Goal: Task Accomplishment & Management: Manage account settings

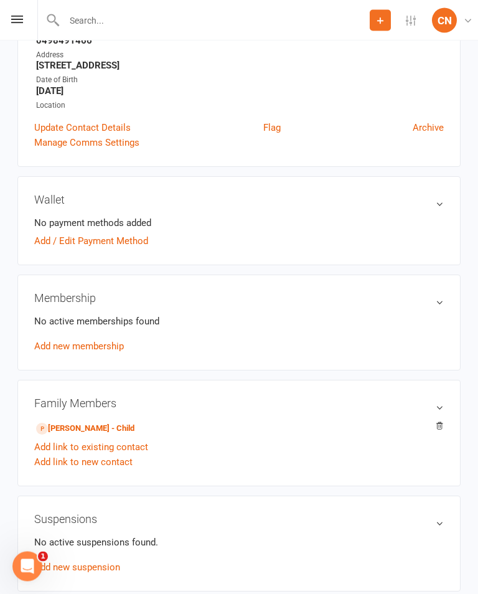
scroll to position [199, 0]
click at [68, 427] on link "[PERSON_NAME] - Child" at bounding box center [85, 428] width 98 height 13
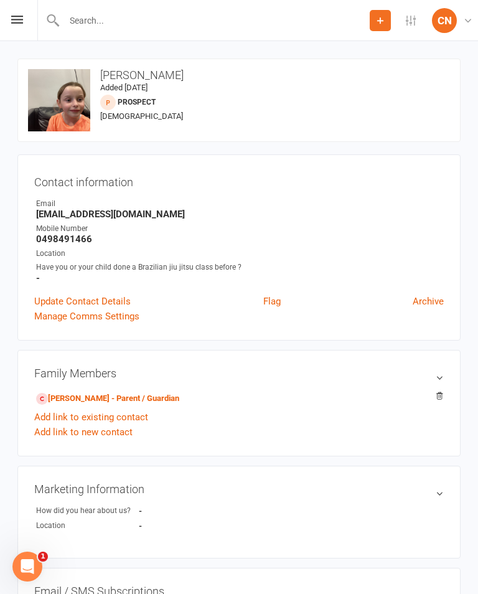
click at [7, 20] on div "Prospect Member Non-attending contact Class / event Appointment Grading event T…" at bounding box center [239, 20] width 478 height 41
click at [11, 24] on div "Prospect Member Non-attending contact Class / event Appointment Grading event T…" at bounding box center [239, 20] width 478 height 41
click at [22, 19] on icon at bounding box center [17, 20] width 12 height 8
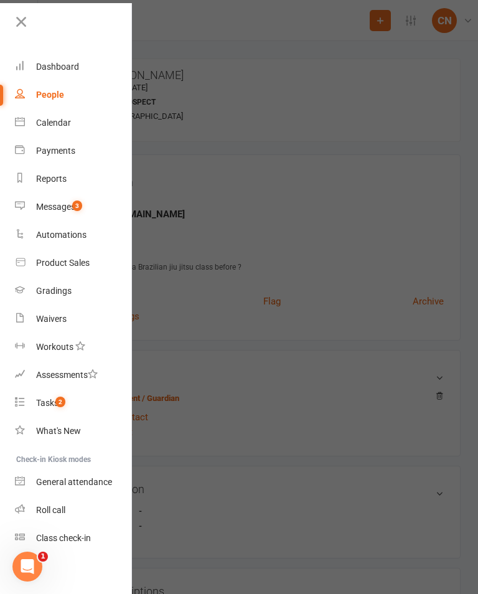
click at [49, 92] on div "People" at bounding box center [50, 95] width 28 height 10
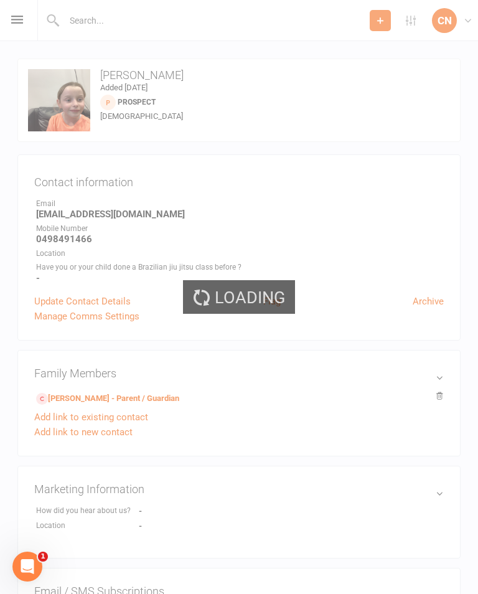
select select "100"
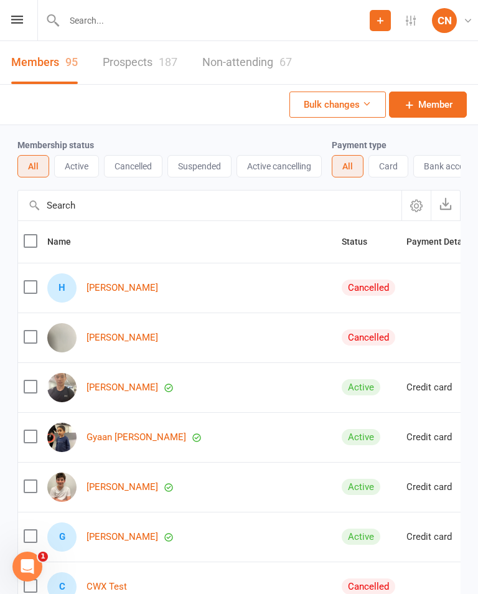
click at [90, 22] on input "text" at bounding box center [214, 20] width 309 height 17
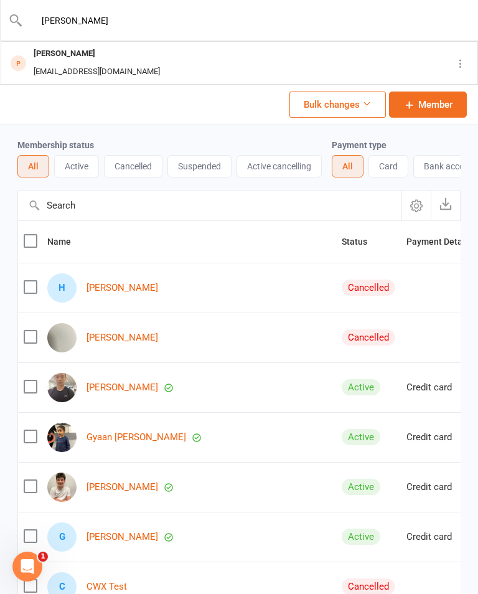
type input "[PERSON_NAME]"
click at [54, 65] on div "[EMAIL_ADDRESS][DOMAIN_NAME]" at bounding box center [97, 72] width 134 height 18
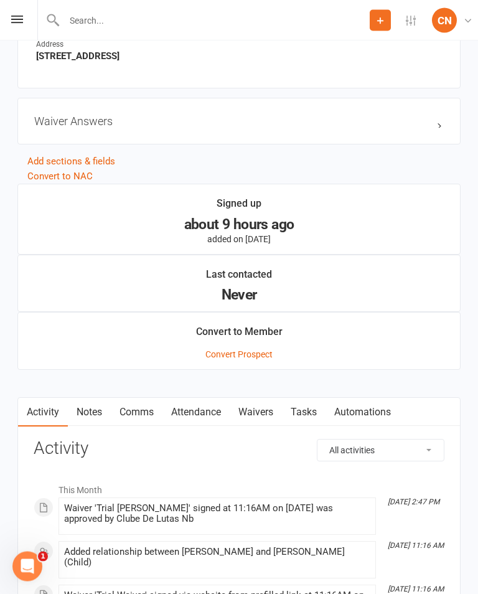
scroll to position [777, 0]
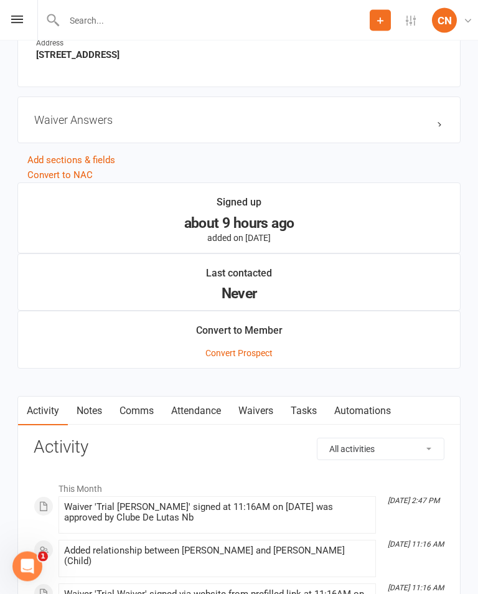
click at [265, 406] on link "Waivers" at bounding box center [256, 411] width 52 height 29
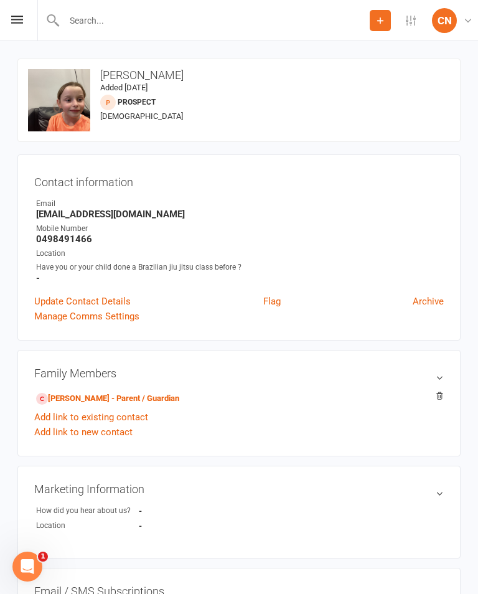
click at [12, 16] on icon at bounding box center [17, 20] width 12 height 8
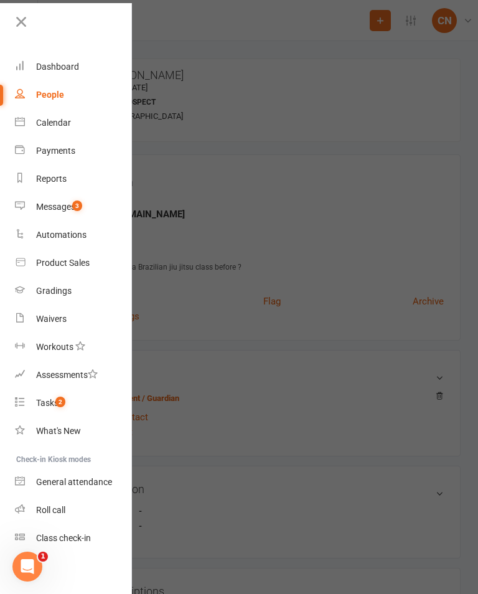
click at [49, 93] on div "People" at bounding box center [50, 95] width 28 height 10
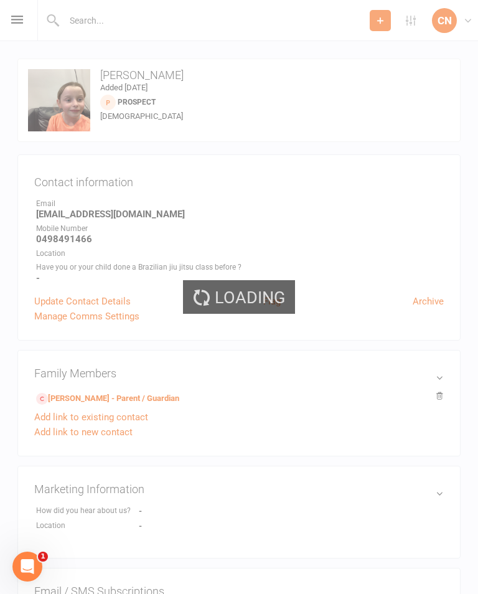
select select "100"
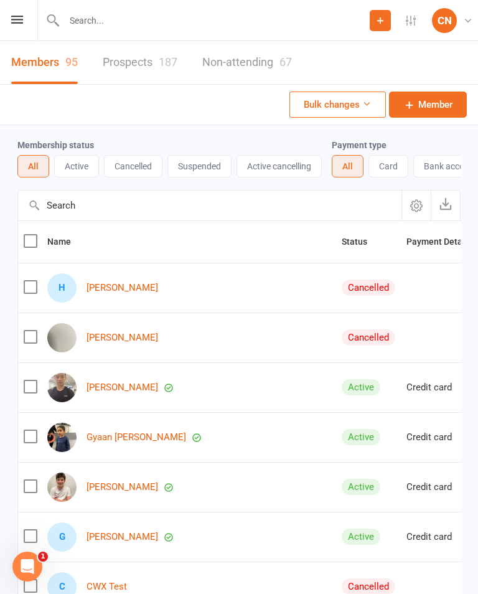
click at [54, 204] on input "text" at bounding box center [210, 206] width 384 height 30
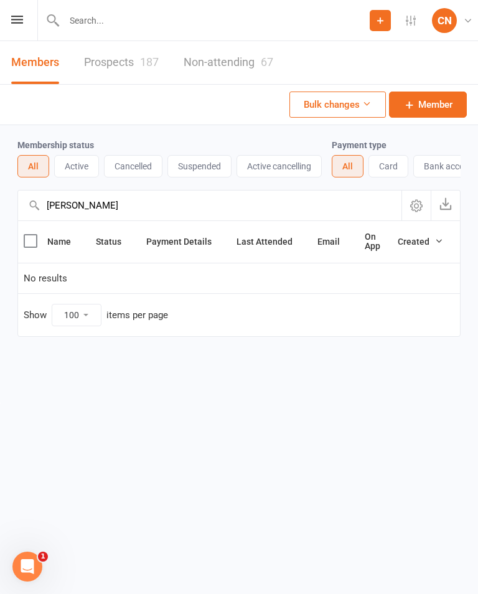
type input "[PERSON_NAME]"
click at [123, 52] on link "Prospects 187" at bounding box center [121, 62] width 75 height 43
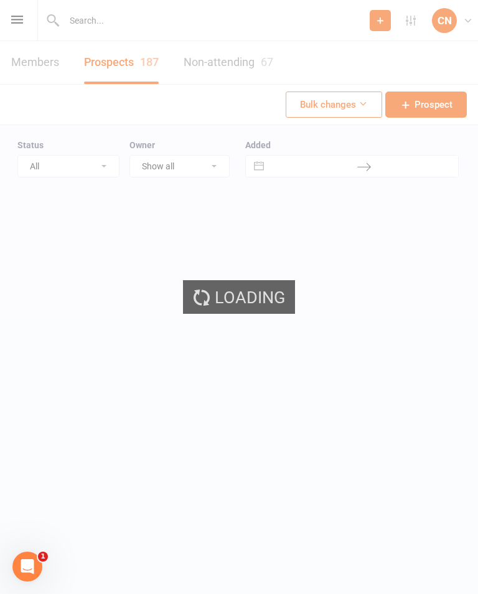
select select "100"
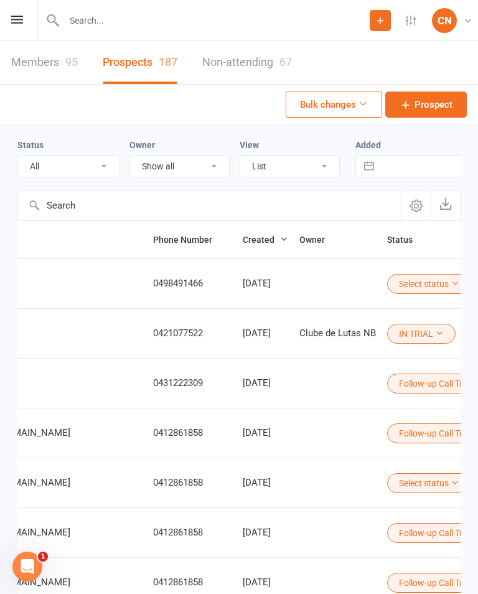
scroll to position [0, 491]
click at [388, 281] on button "Select status" at bounding box center [430, 284] width 84 height 20
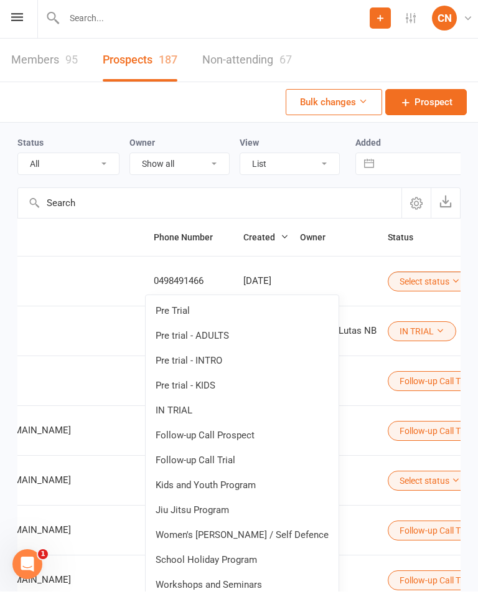
scroll to position [21, 0]
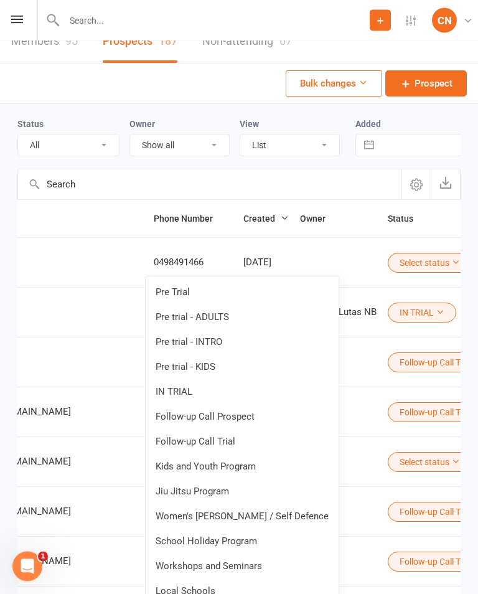
click at [243, 393] on link "IN TRIAL" at bounding box center [242, 392] width 193 height 25
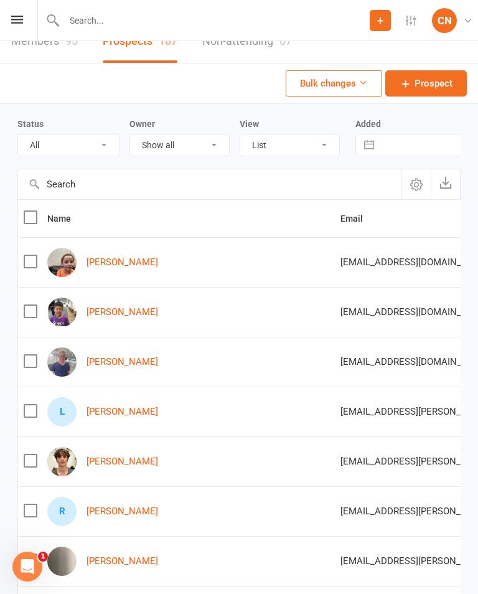
scroll to position [0, 0]
click at [109, 266] on link "[PERSON_NAME]" at bounding box center [123, 262] width 72 height 11
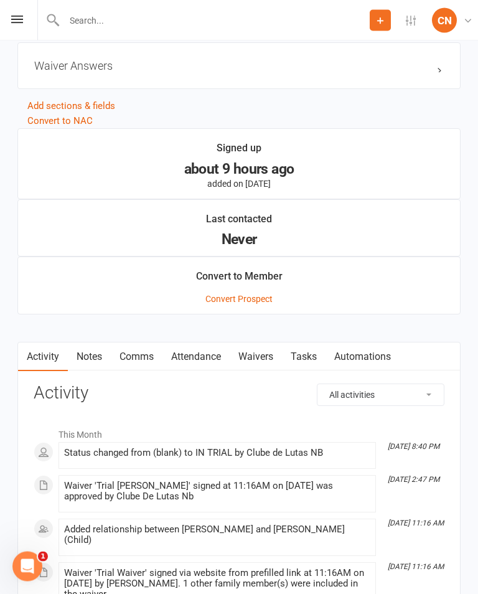
scroll to position [946, 0]
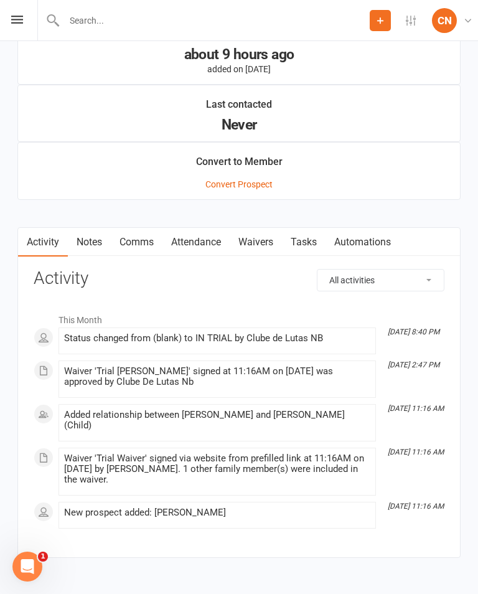
click at [258, 236] on link "Waivers" at bounding box center [256, 242] width 52 height 29
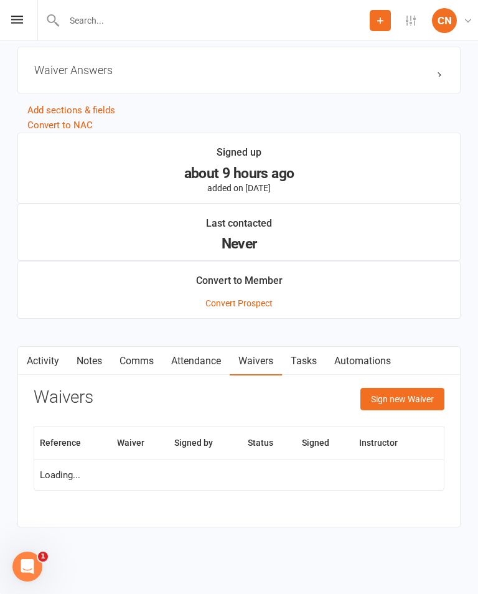
scroll to position [808, 0]
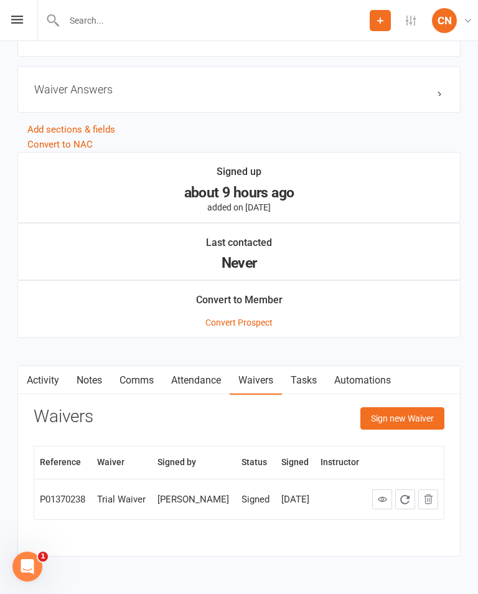
click at [417, 418] on button "Sign new Waiver" at bounding box center [403, 418] width 84 height 22
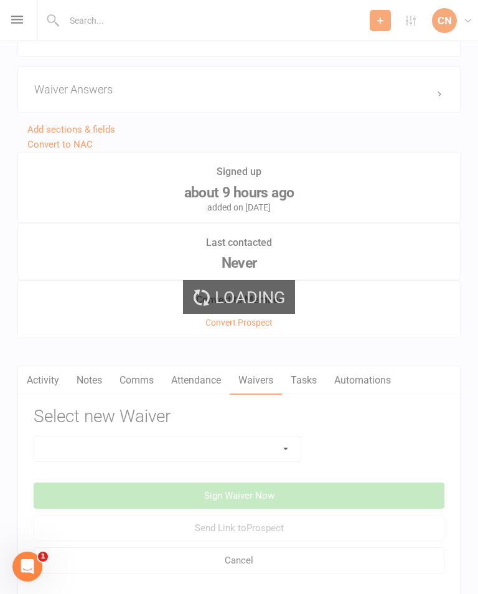
scroll to position [896, 0]
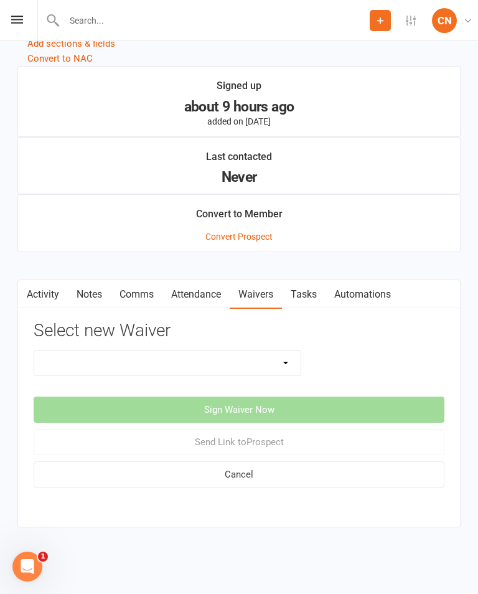
click at [290, 361] on select "Change Payment Details Membership CDL Trial Waiver" at bounding box center [167, 363] width 267 height 25
select select "12746"
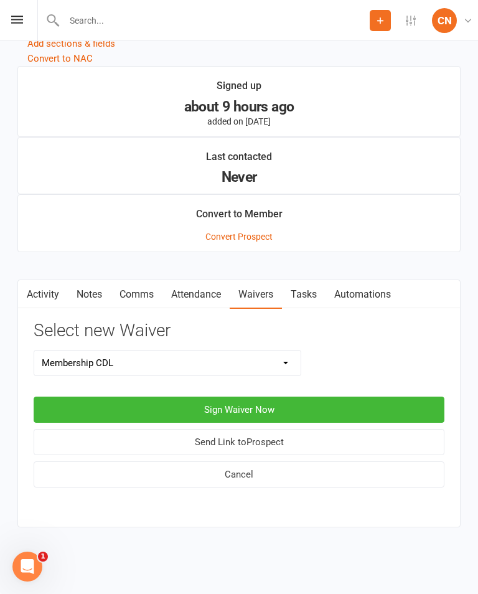
click at [353, 442] on button "Send Link to [GEOGRAPHIC_DATA]" at bounding box center [239, 442] width 411 height 26
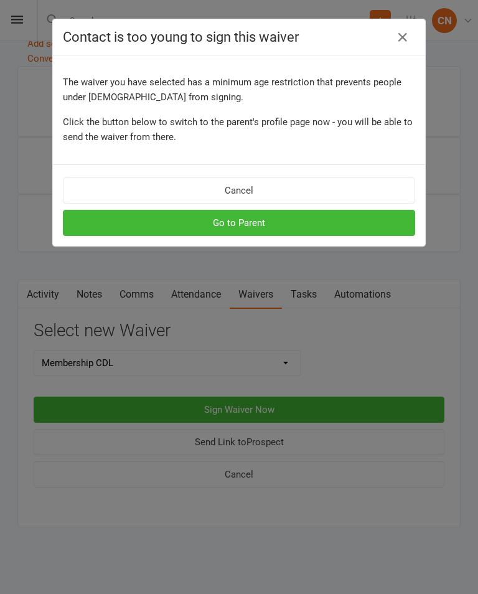
click at [321, 225] on button "Go to Parent" at bounding box center [239, 223] width 352 height 26
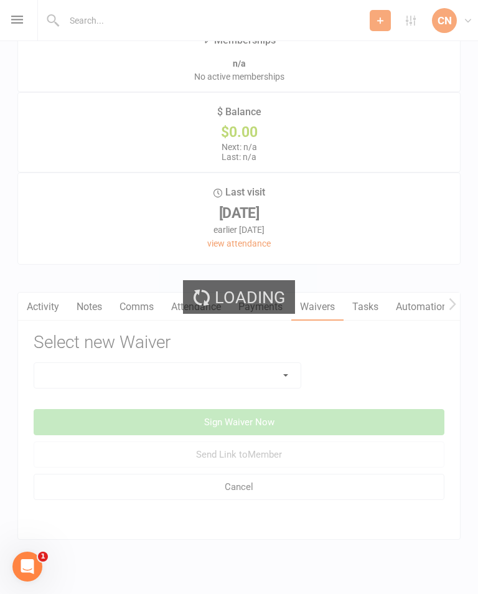
scroll to position [1096, 0]
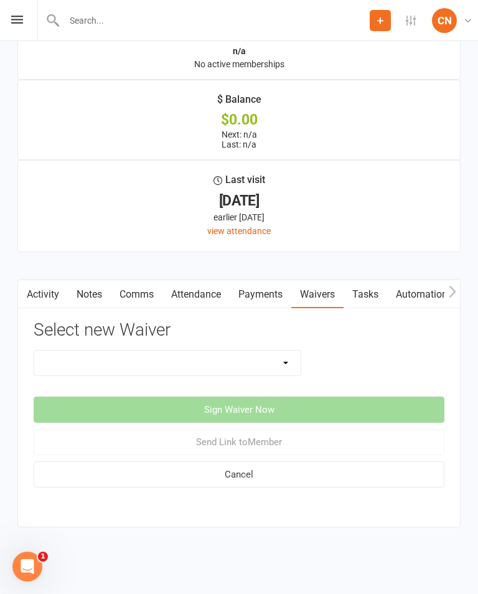
click at [370, 296] on link "Tasks" at bounding box center [366, 294] width 44 height 29
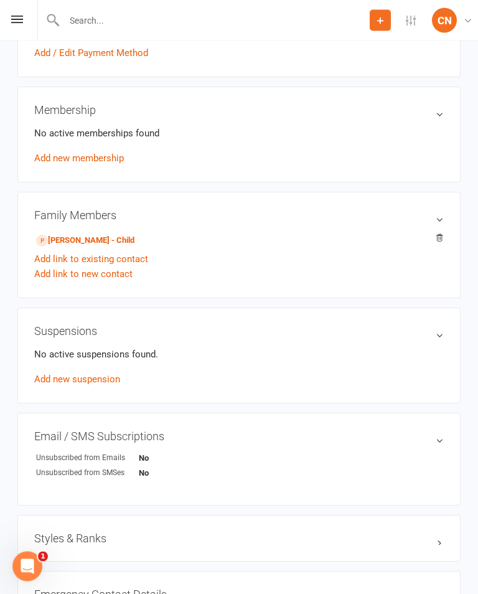
scroll to position [387, 0]
click at [84, 239] on link "[PERSON_NAME] - Child" at bounding box center [85, 240] width 98 height 13
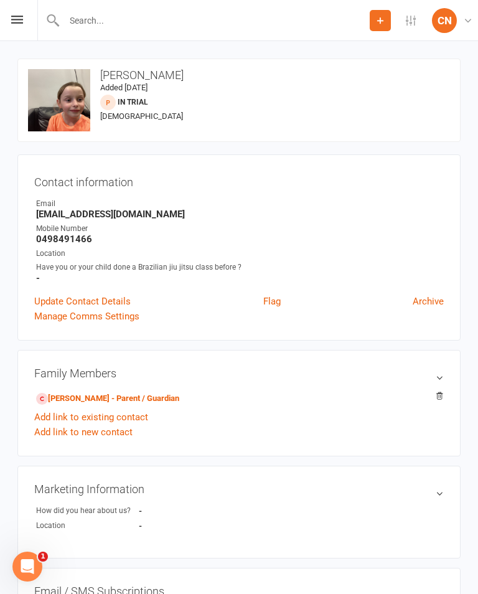
click at [13, 20] on icon at bounding box center [17, 20] width 12 height 8
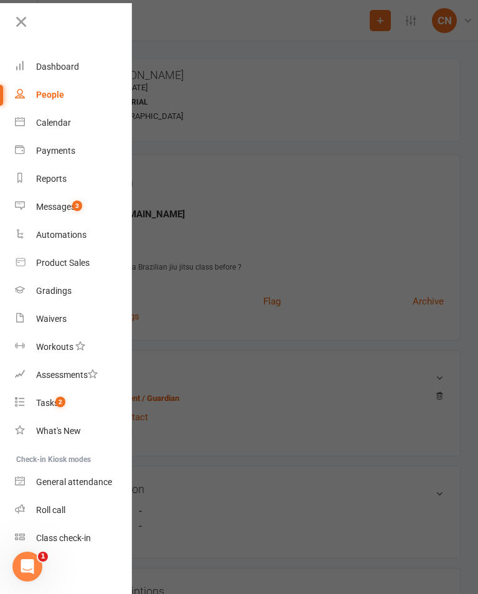
click at [53, 61] on link "Dashboard" at bounding box center [74, 67] width 118 height 28
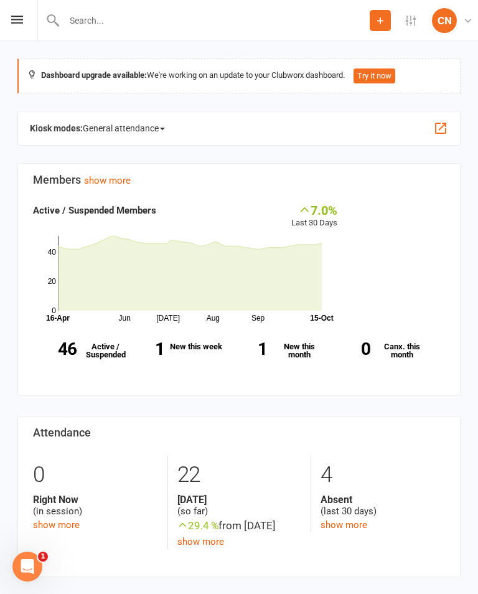
click at [69, 349] on strong "46" at bounding box center [55, 349] width 44 height 17
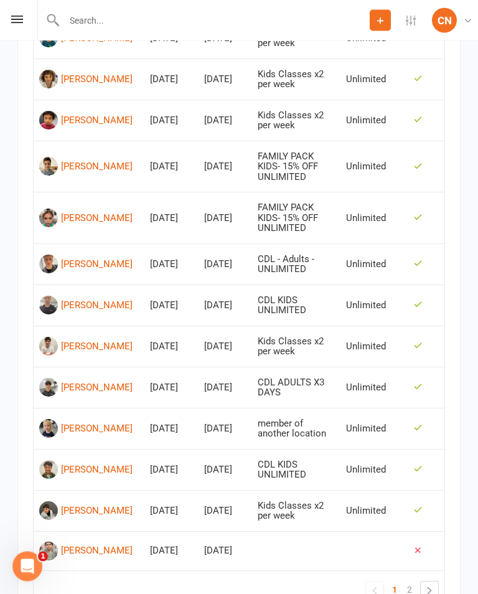
scroll to position [811, 0]
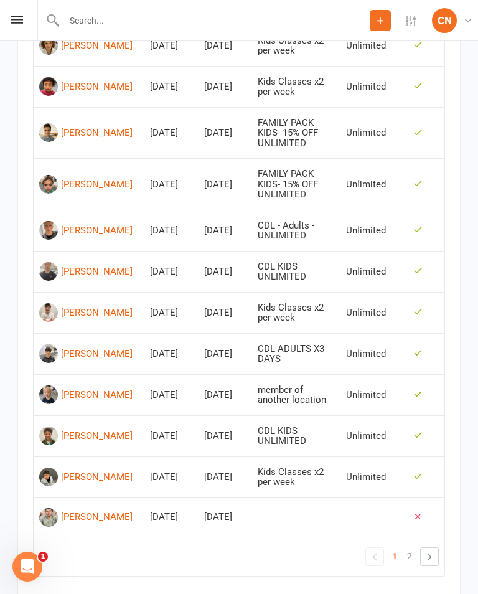
click at [434, 548] on link "»" at bounding box center [429, 556] width 17 height 17
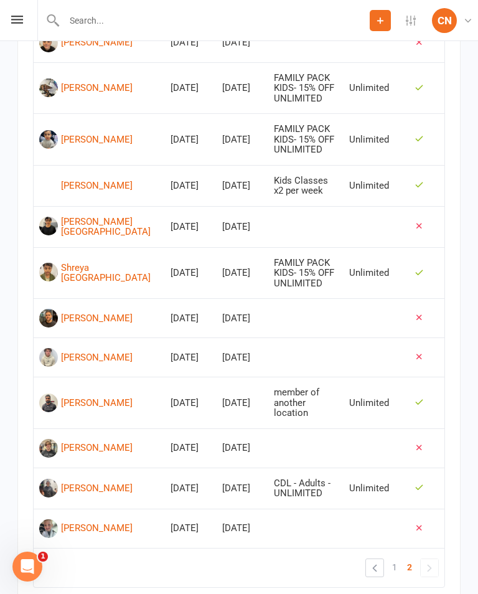
click at [433, 559] on link "»" at bounding box center [429, 567] width 17 height 17
click at [437, 559] on link "»" at bounding box center [429, 567] width 17 height 17
click at [66, 439] on div "[PERSON_NAME]" at bounding box center [97, 448] width 72 height 19
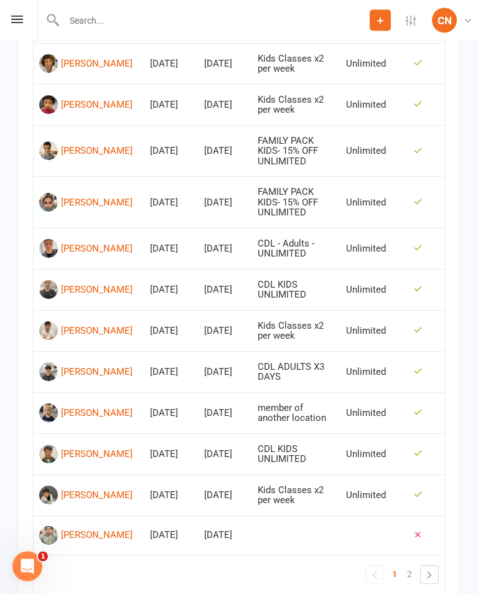
scroll to position [811, 0]
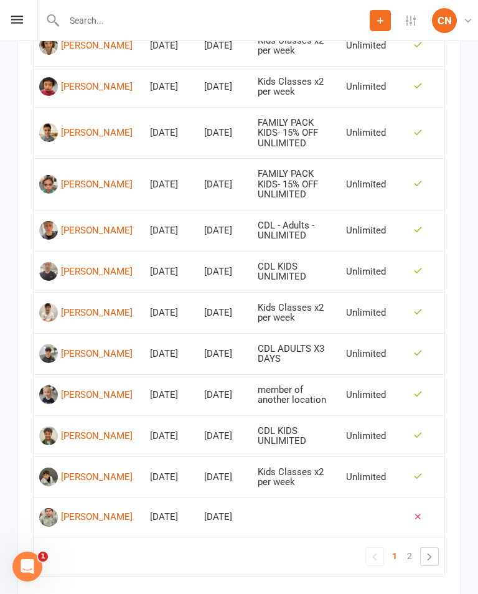
click at [69, 508] on div "[PERSON_NAME]" at bounding box center [97, 517] width 72 height 19
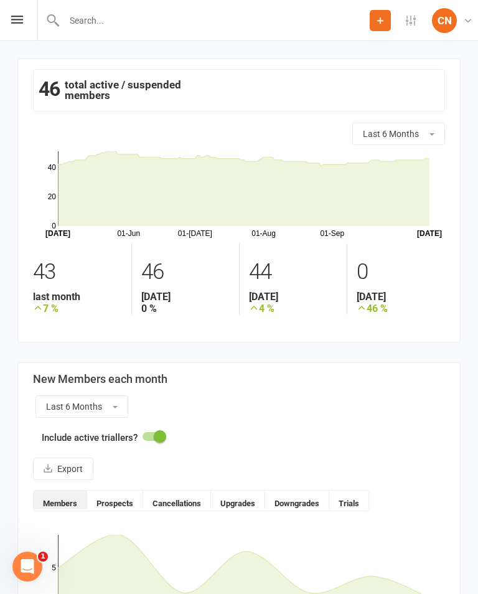
click at [15, 31] on div "Prospect Member Non-attending contact Class / event Appointment Grading event T…" at bounding box center [239, 20] width 478 height 41
click at [17, 22] on icon at bounding box center [17, 20] width 12 height 8
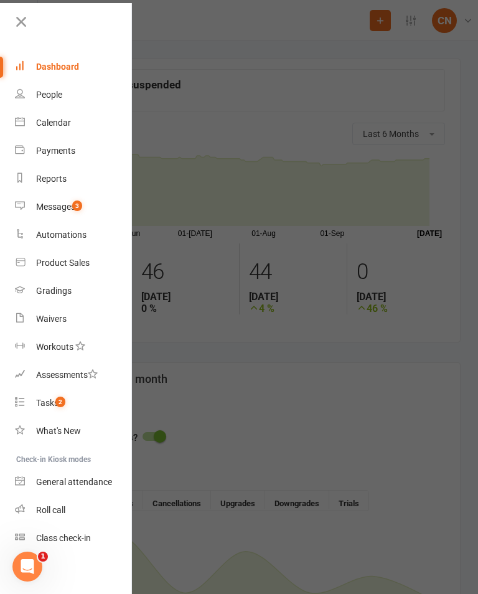
click at [43, 207] on div "Messages" at bounding box center [55, 207] width 39 height 10
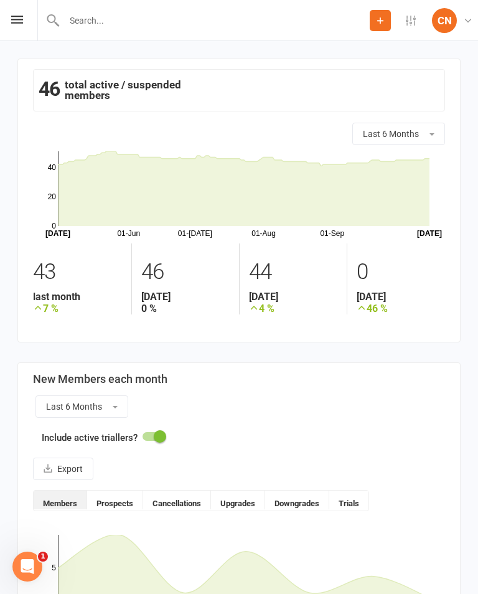
click at [11, 5] on div "Prospect Member Non-attending contact Class / event Appointment Grading event T…" at bounding box center [239, 20] width 478 height 41
click at [21, 21] on icon at bounding box center [17, 20] width 12 height 8
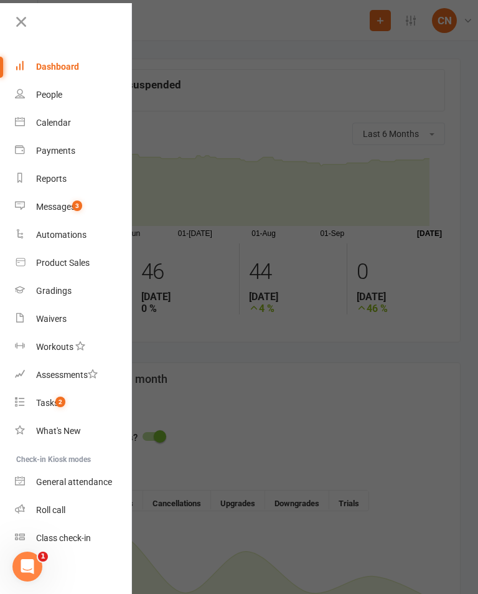
click at [40, 405] on div "Tasks" at bounding box center [47, 403] width 22 height 10
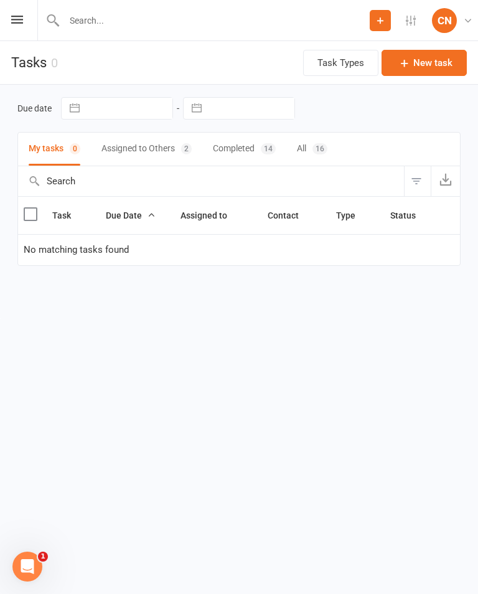
click at [138, 155] on button "Assigned to Others 2" at bounding box center [147, 149] width 90 height 33
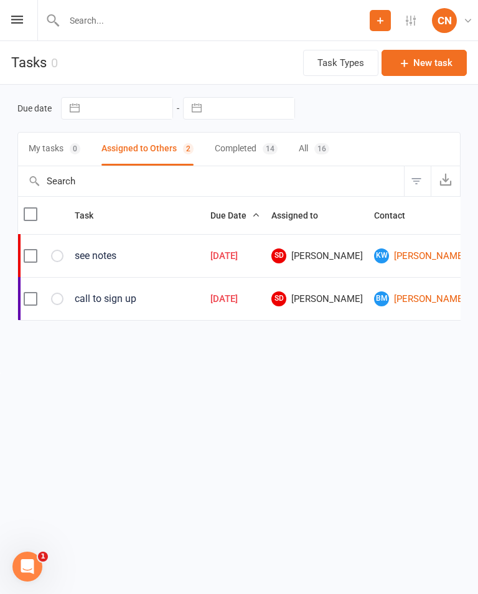
click at [240, 153] on button "Completed 14" at bounding box center [246, 149] width 63 height 33
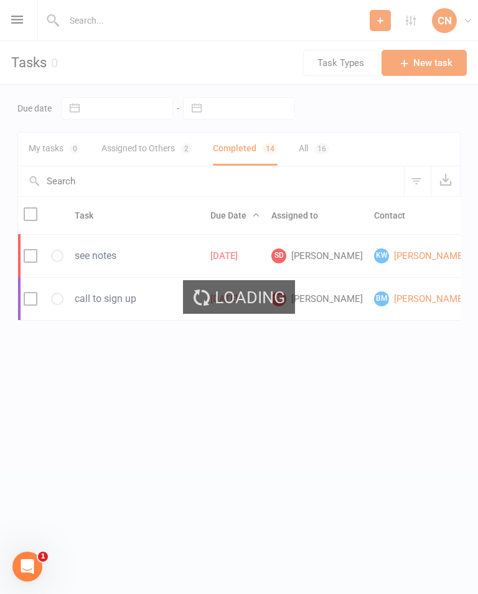
select select "finished"
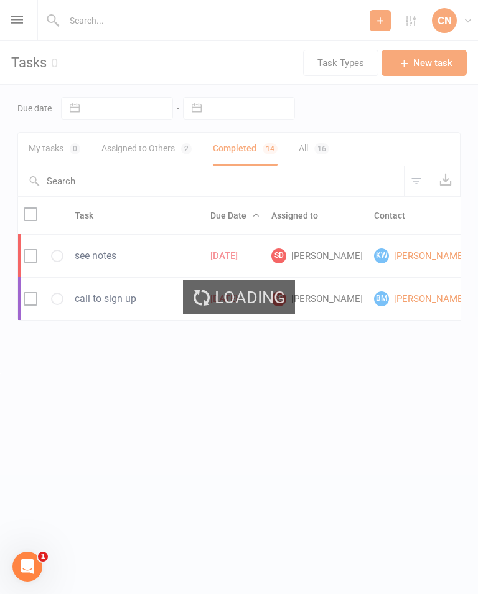
select select "finished"
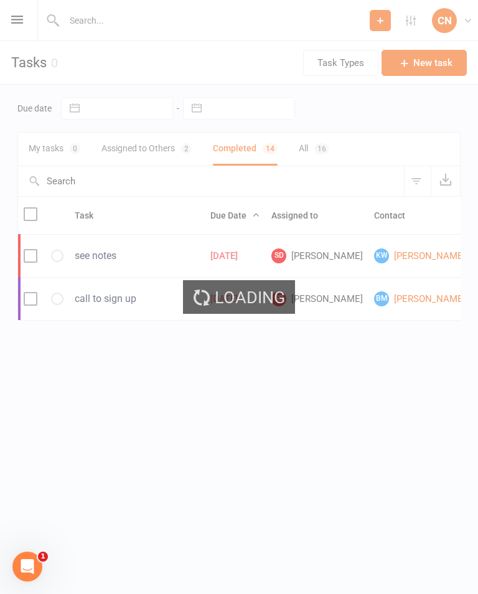
select select "finished"
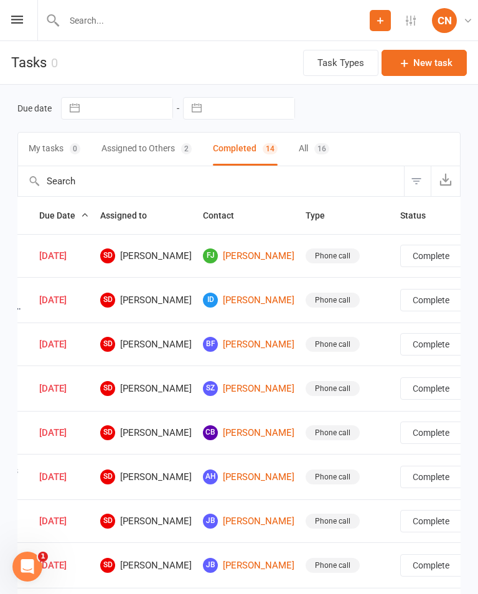
click at [26, 16] on div "Prospect Member Non-attending contact Class / event Appointment Grading event T…" at bounding box center [239, 20] width 478 height 41
click at [11, 18] on icon at bounding box center [17, 20] width 12 height 8
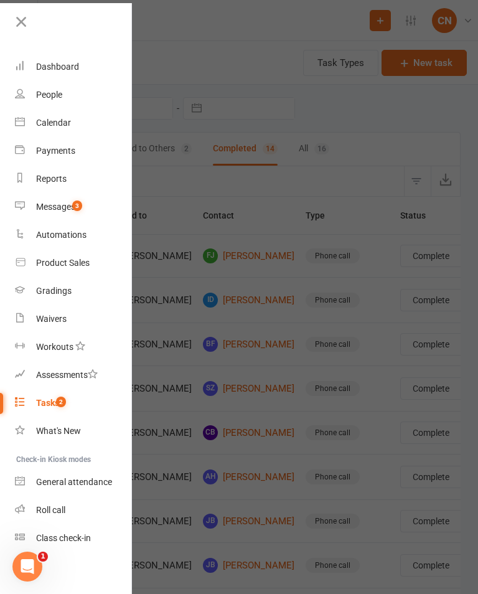
click at [68, 58] on link "Dashboard" at bounding box center [74, 67] width 118 height 28
